Goal: Task Accomplishment & Management: Manage account settings

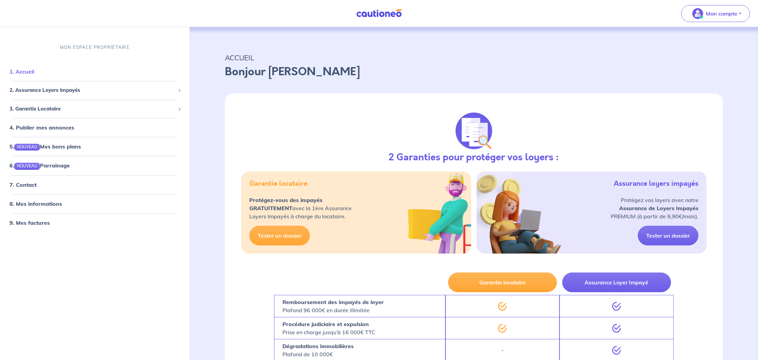
click at [13, 74] on link "1. Accueil" at bounding box center [21, 71] width 25 height 7
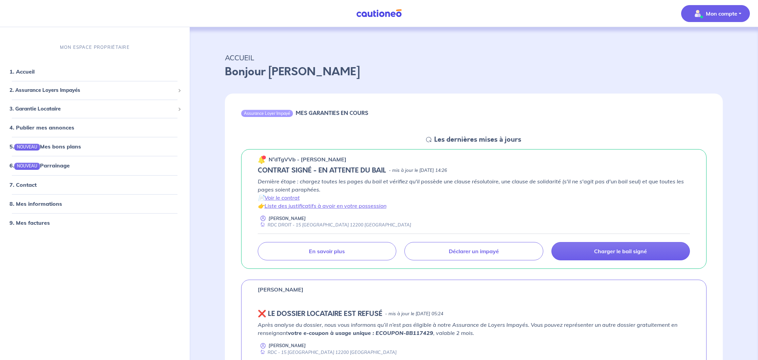
click at [733, 20] on button "Mon compte" at bounding box center [715, 13] width 69 height 17
click at [713, 41] on link "Mes informations" at bounding box center [709, 42] width 55 height 11
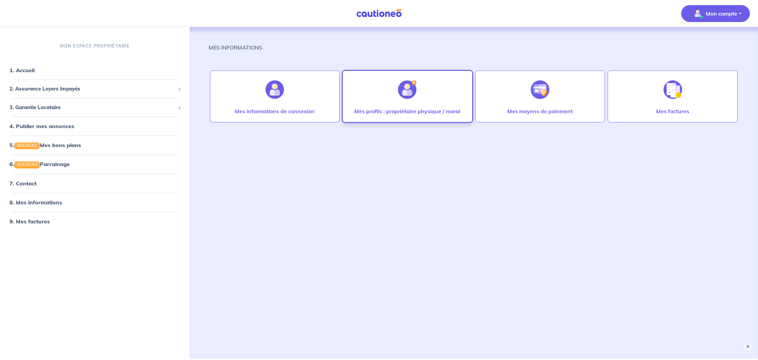
click at [434, 95] on div "Mes profils : propriétaire physique / moral" at bounding box center [408, 96] width 130 height 52
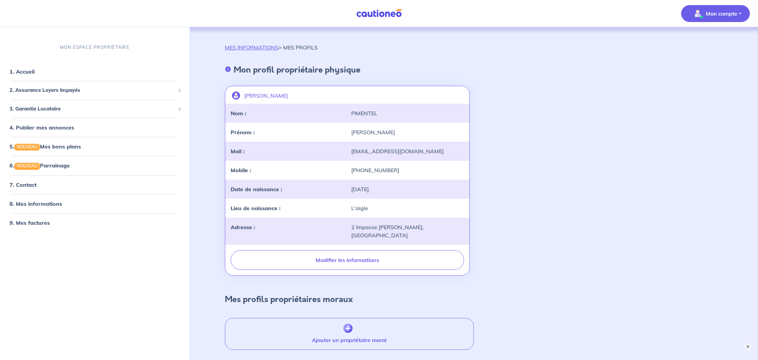
scroll to position [41, 0]
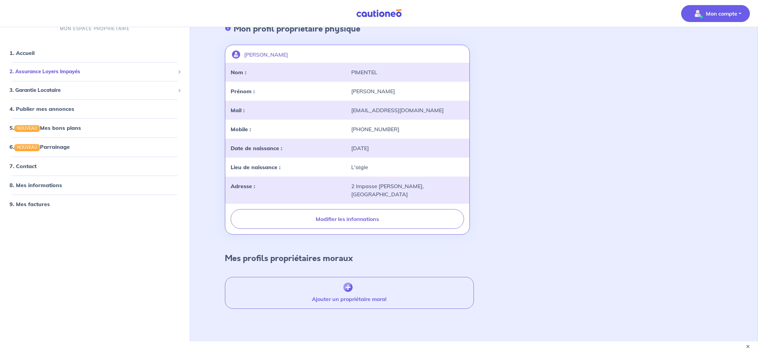
click at [93, 68] on span "2. Assurance Loyers Impayés" at bounding box center [92, 72] width 166 height 8
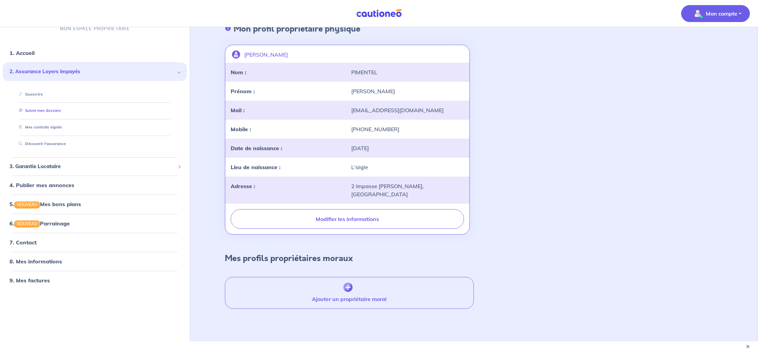
click at [61, 108] on link "Suivre mes dossiers" at bounding box center [38, 110] width 45 height 5
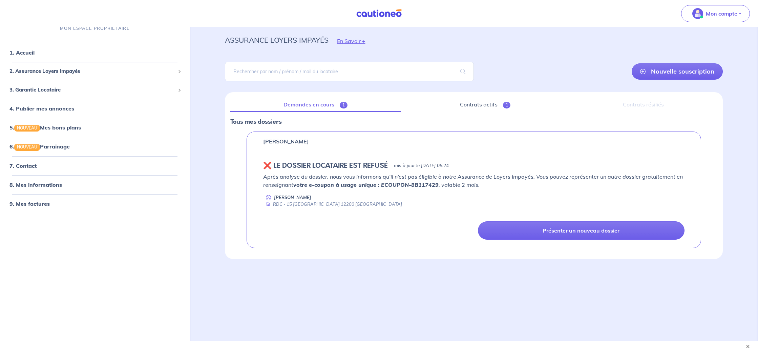
scroll to position [25, 0]
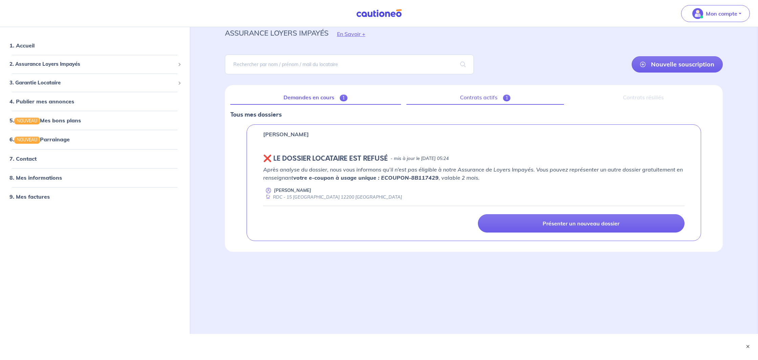
click at [489, 101] on link "Contrats actifs 1" at bounding box center [486, 97] width 158 height 14
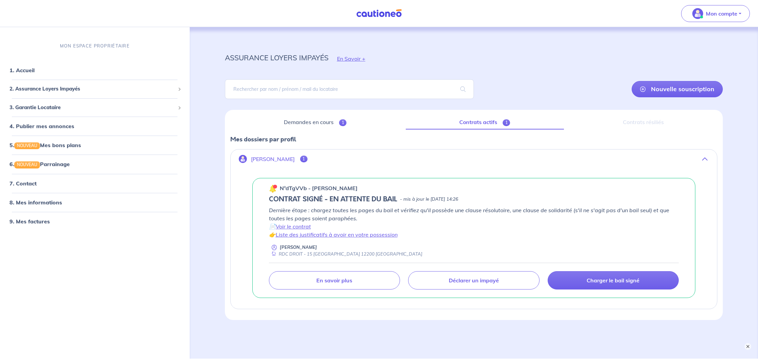
scroll to position [26, 0]
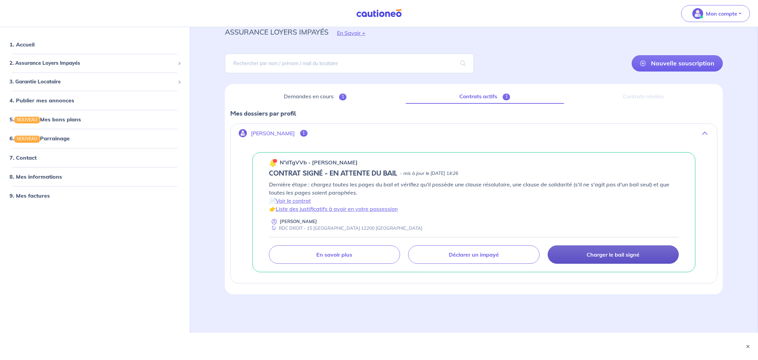
click at [594, 254] on p "Charger le bail signé" at bounding box center [613, 254] width 53 height 7
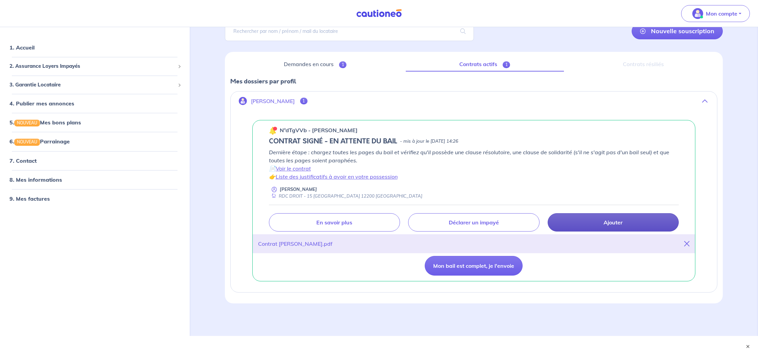
scroll to position [61, 0]
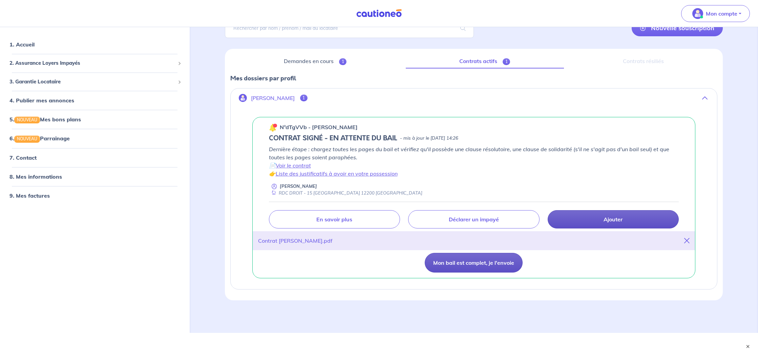
click at [495, 262] on button "Mon bail est complet, je l'envoie" at bounding box center [474, 263] width 98 height 20
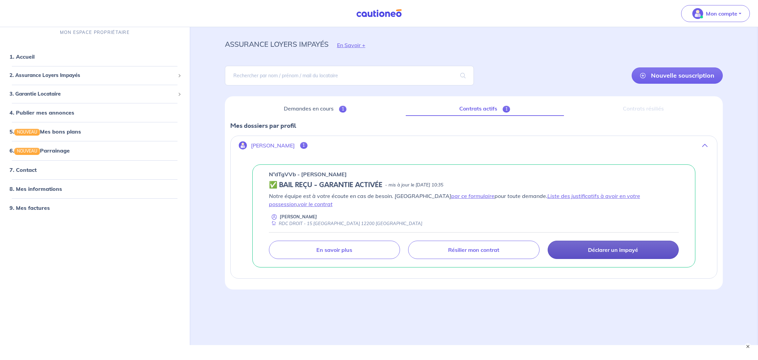
scroll to position [26, 0]
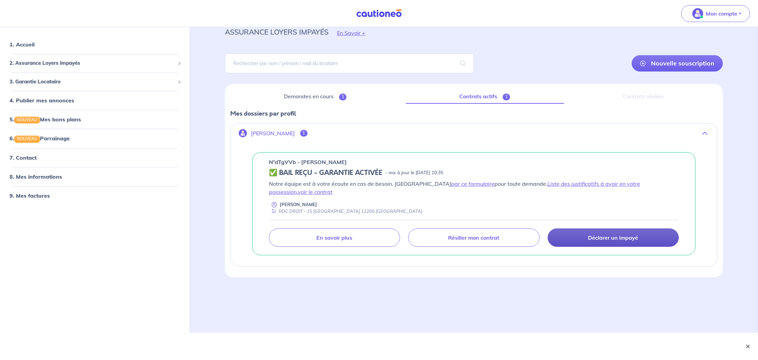
click at [747, 344] on button "×" at bounding box center [748, 346] width 8 height 8
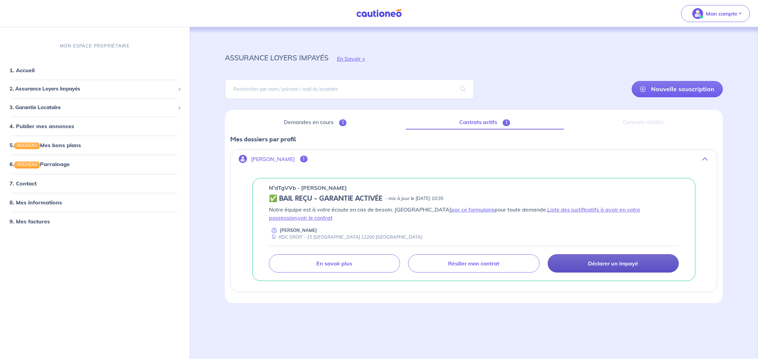
scroll to position [0, 0]
click at [726, 19] on span "Mon compte" at bounding box center [714, 13] width 48 height 11
click at [710, 46] on link "Mes informations" at bounding box center [709, 42] width 55 height 11
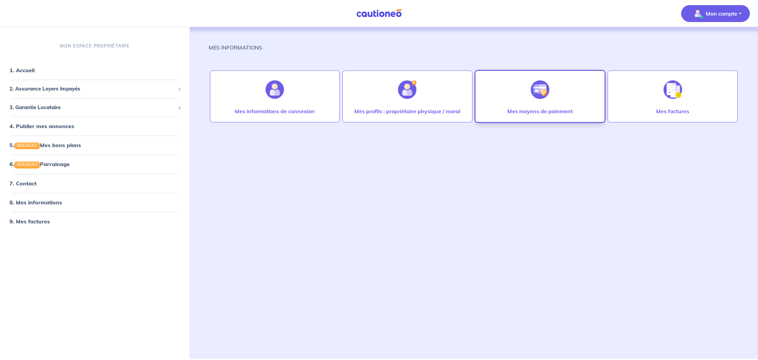
click at [577, 99] on div "Mes moyens de paiement" at bounding box center [540, 96] width 130 height 52
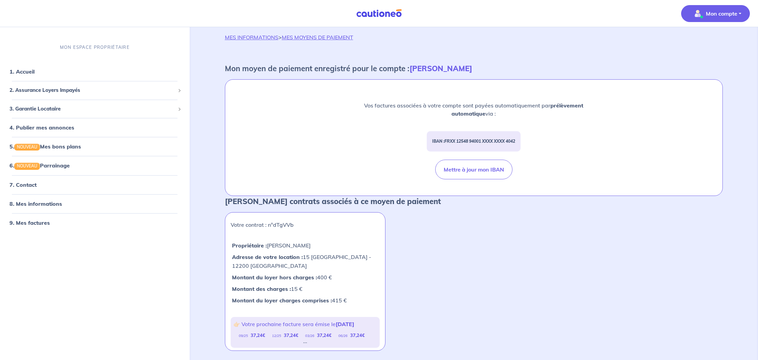
scroll to position [9, 0]
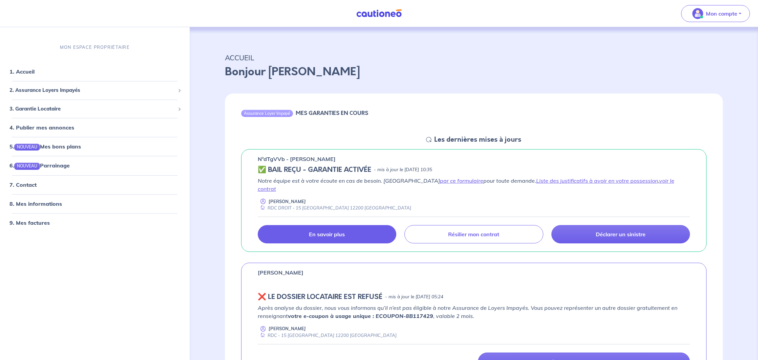
click at [336, 231] on p "En savoir plus" at bounding box center [327, 234] width 36 height 7
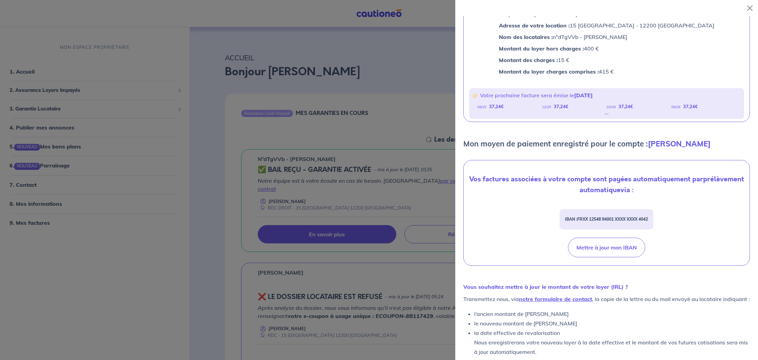
scroll to position [94, 0]
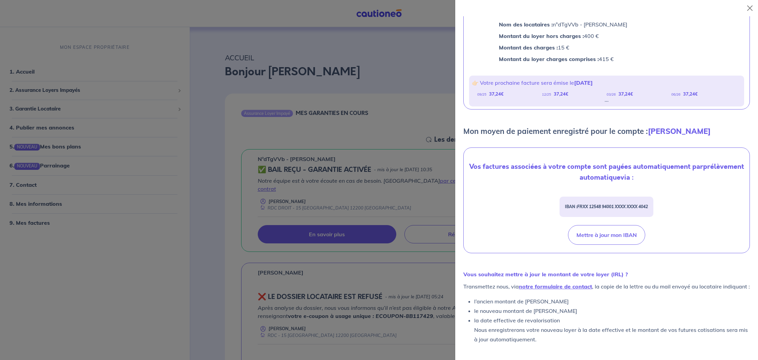
click at [371, 103] on div at bounding box center [379, 180] width 758 height 360
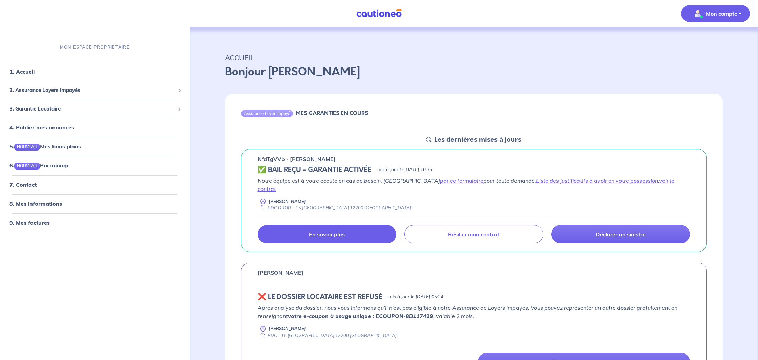
click at [737, 15] on p "Mon compte" at bounding box center [722, 13] width 32 height 8
click at [652, 58] on p "ACCUEIL" at bounding box center [474, 58] width 498 height 12
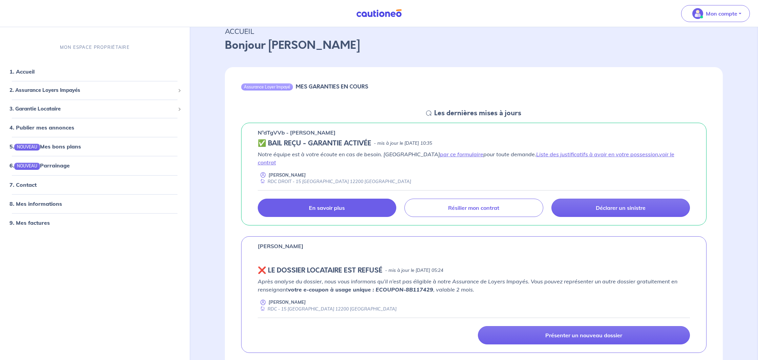
scroll to position [63, 0]
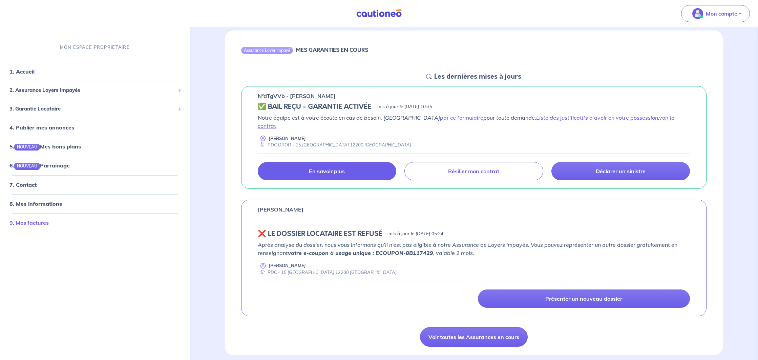
click at [49, 224] on link "9. Mes factures" at bounding box center [28, 222] width 39 height 7
